Goal: Information Seeking & Learning: Check status

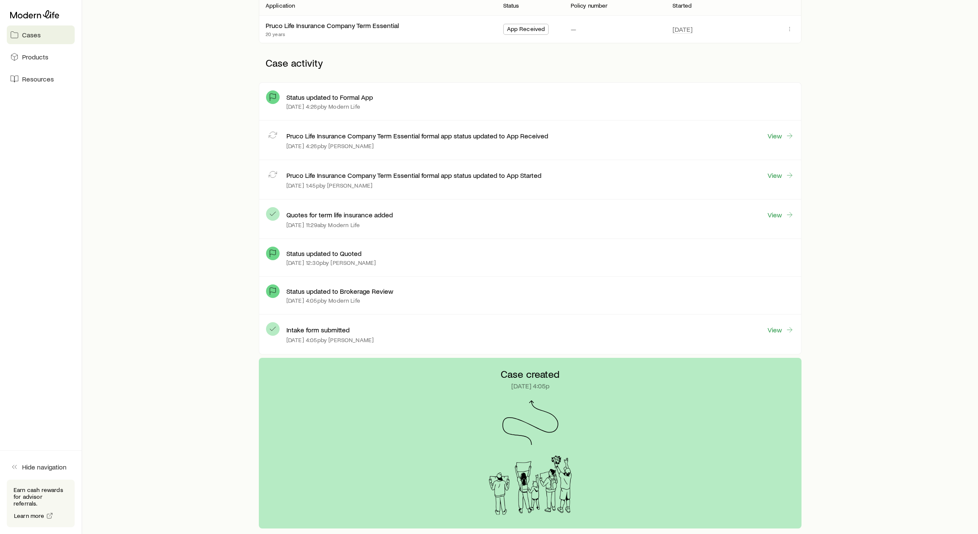
scroll to position [9, 0]
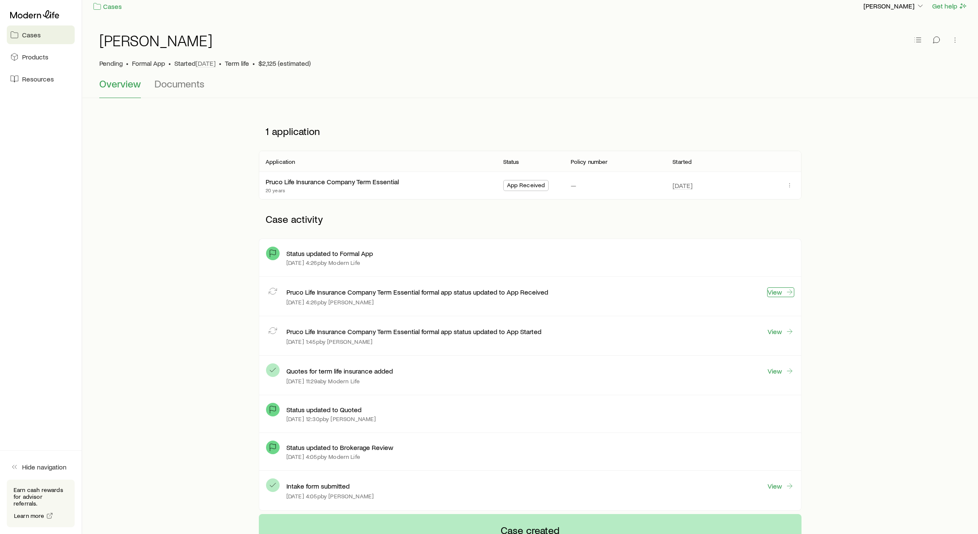
click at [777, 295] on link "View" at bounding box center [780, 292] width 27 height 10
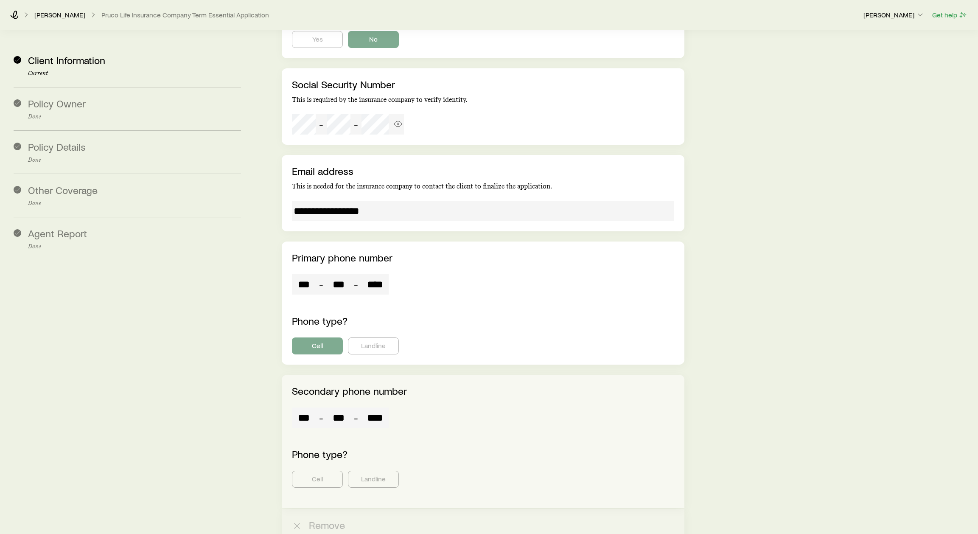
scroll to position [1764, 0]
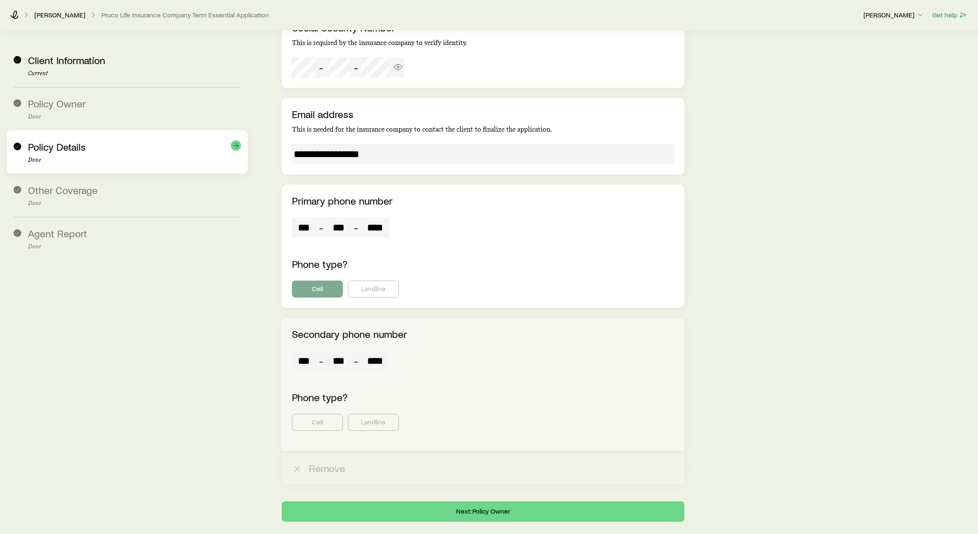
click at [49, 146] on span "Policy Details" at bounding box center [57, 146] width 58 height 12
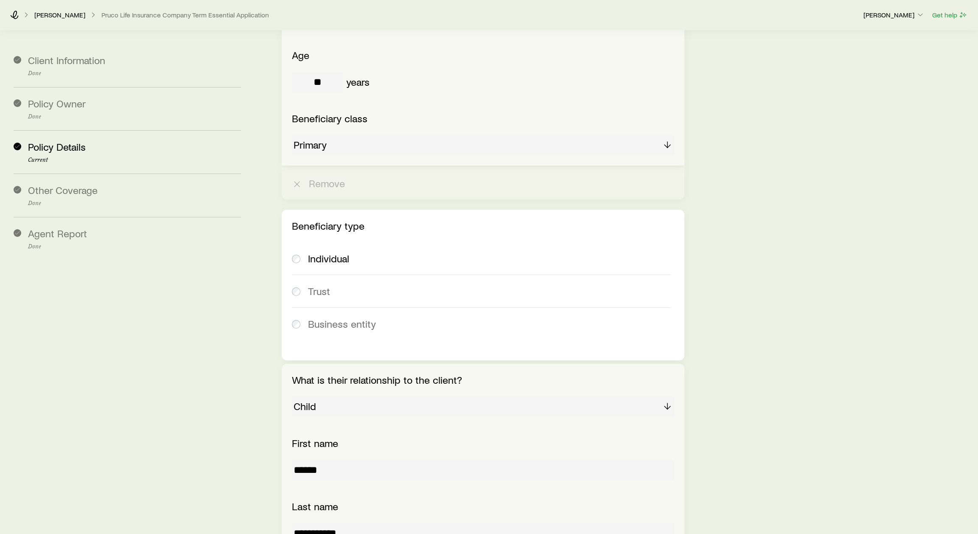
scroll to position [1467, 0]
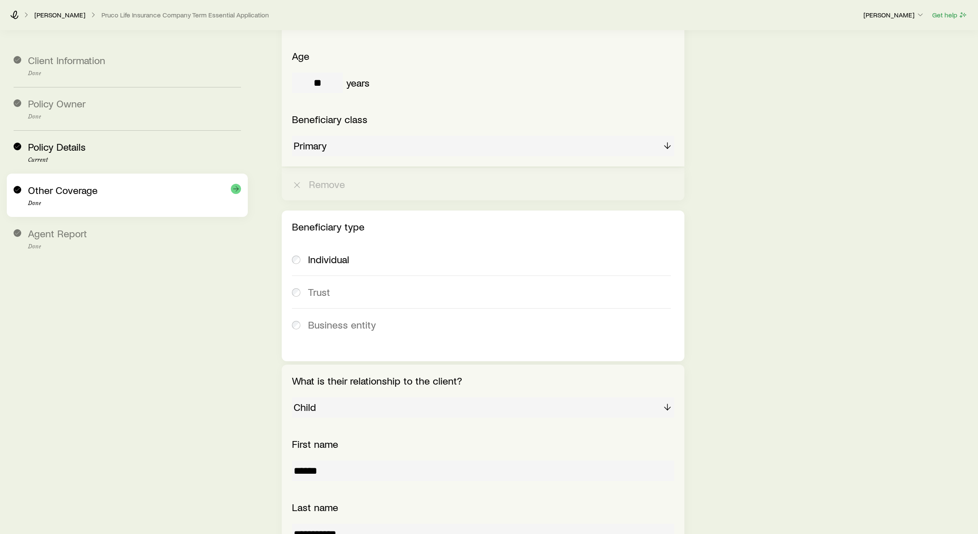
click at [76, 196] on div "Other Coverage Done" at bounding box center [134, 195] width 213 height 22
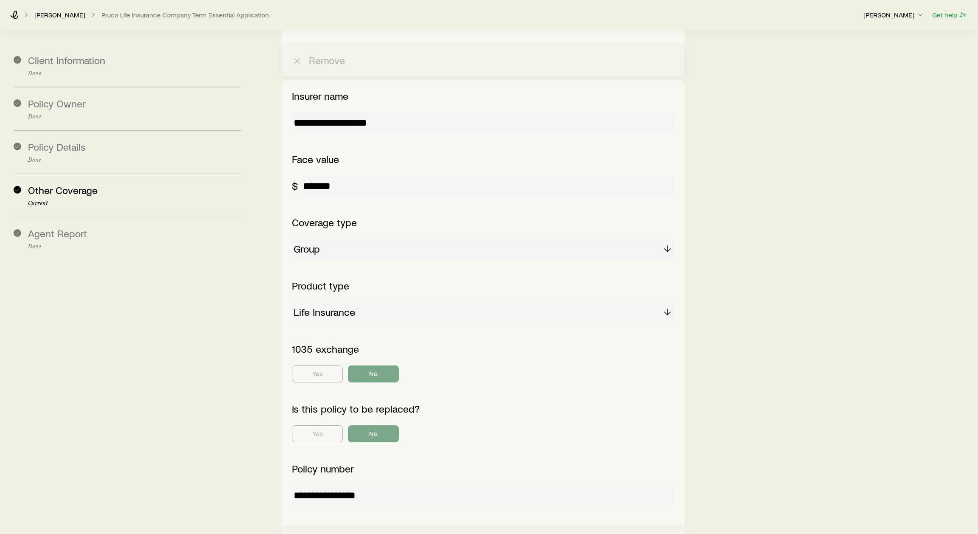
scroll to position [2080, 0]
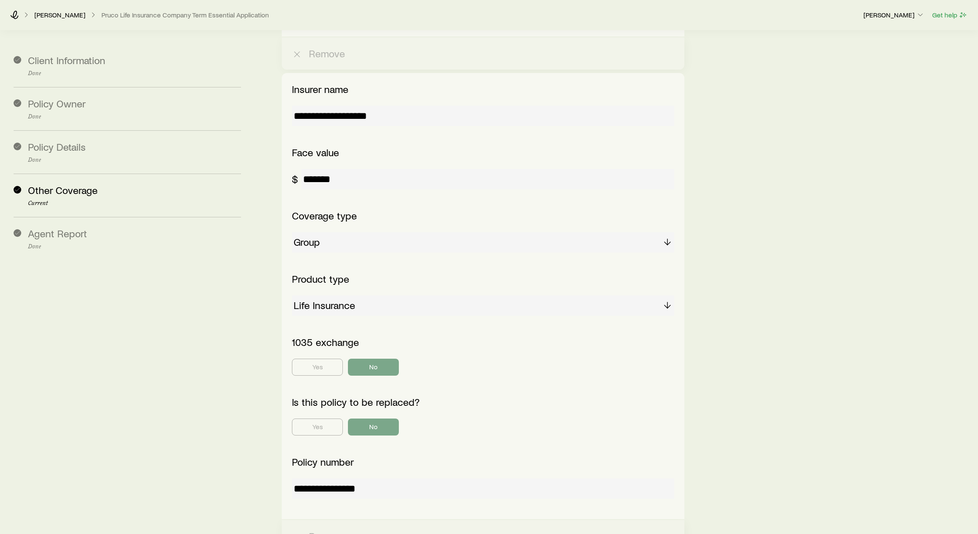
drag, startPoint x: 378, startPoint y: 466, endPoint x: 283, endPoint y: 464, distance: 95.1
click at [284, 464] on div "**********" at bounding box center [483, 296] width 402 height 446
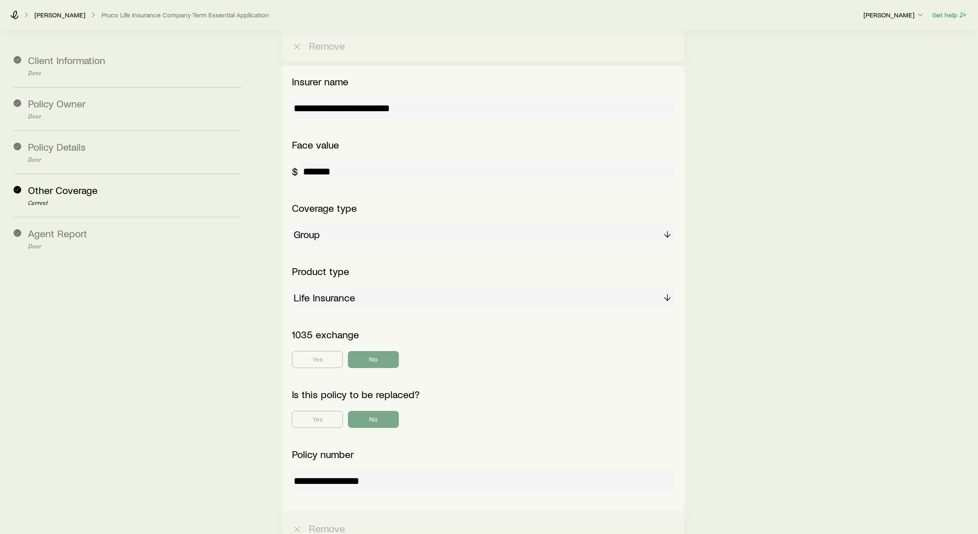
scroll to position [2589, 0]
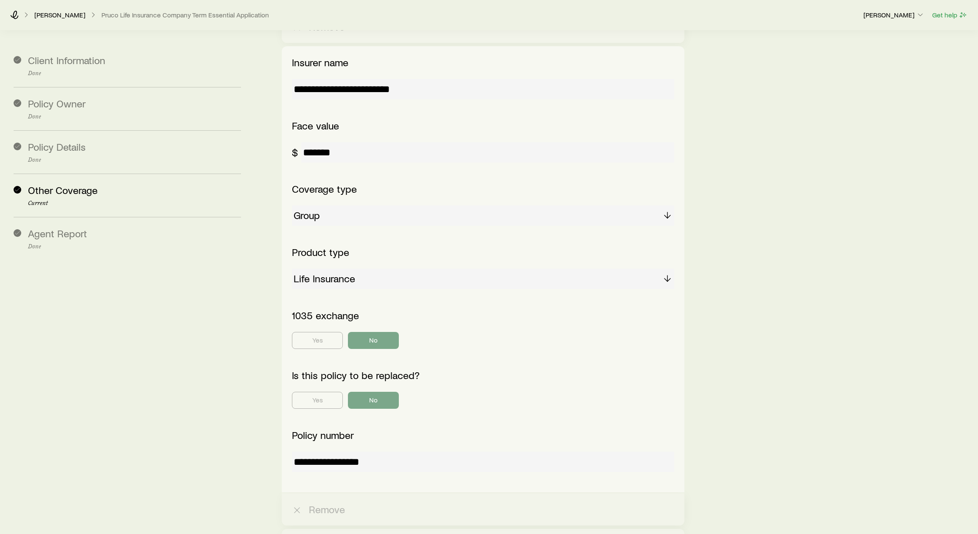
click at [397, 452] on input "**********" at bounding box center [483, 462] width 382 height 20
drag, startPoint x: 349, startPoint y: 444, endPoint x: 292, endPoint y: 445, distance: 56.5
click at [292, 452] on input "**********" at bounding box center [483, 462] width 382 height 20
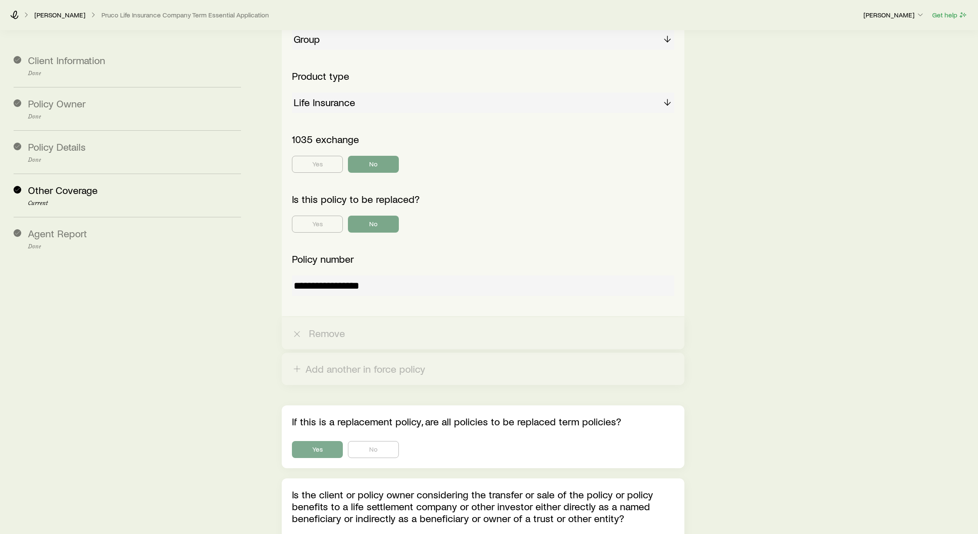
scroll to position [2696, 0]
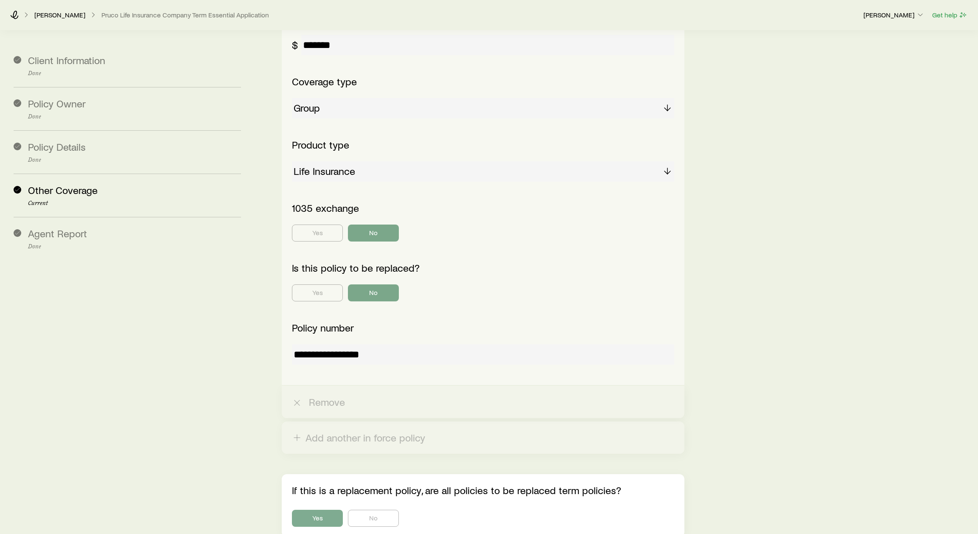
click at [93, 16] on icon at bounding box center [93, 15] width 8 height 8
click at [81, 17] on link "[PERSON_NAME]" at bounding box center [60, 15] width 52 height 8
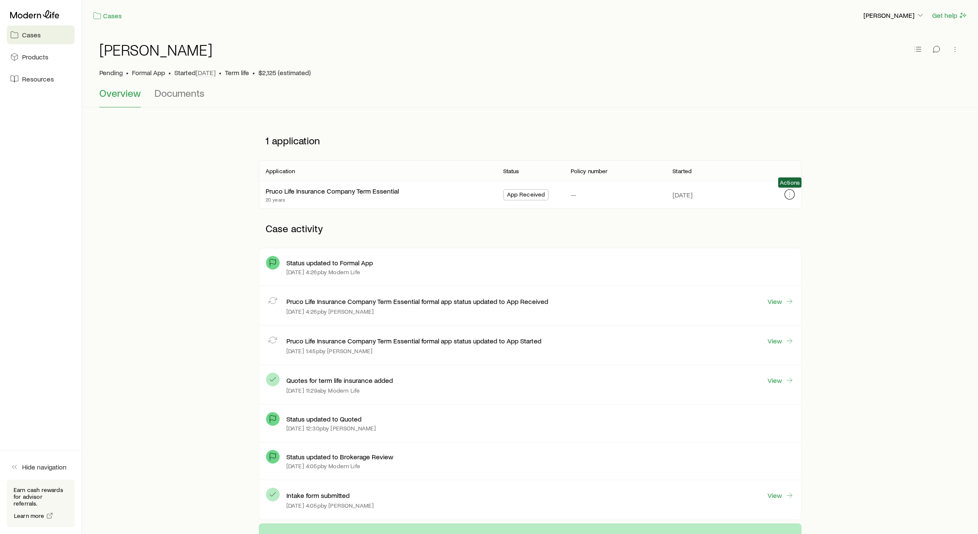
click at [791, 191] on icon "button" at bounding box center [789, 194] width 7 height 7
click at [854, 185] on div "1 application Application Status Policy number Started Pruco Life Insurance Com…" at bounding box center [530, 322] width 869 height 402
